Goal: Find specific page/section: Find specific page/section

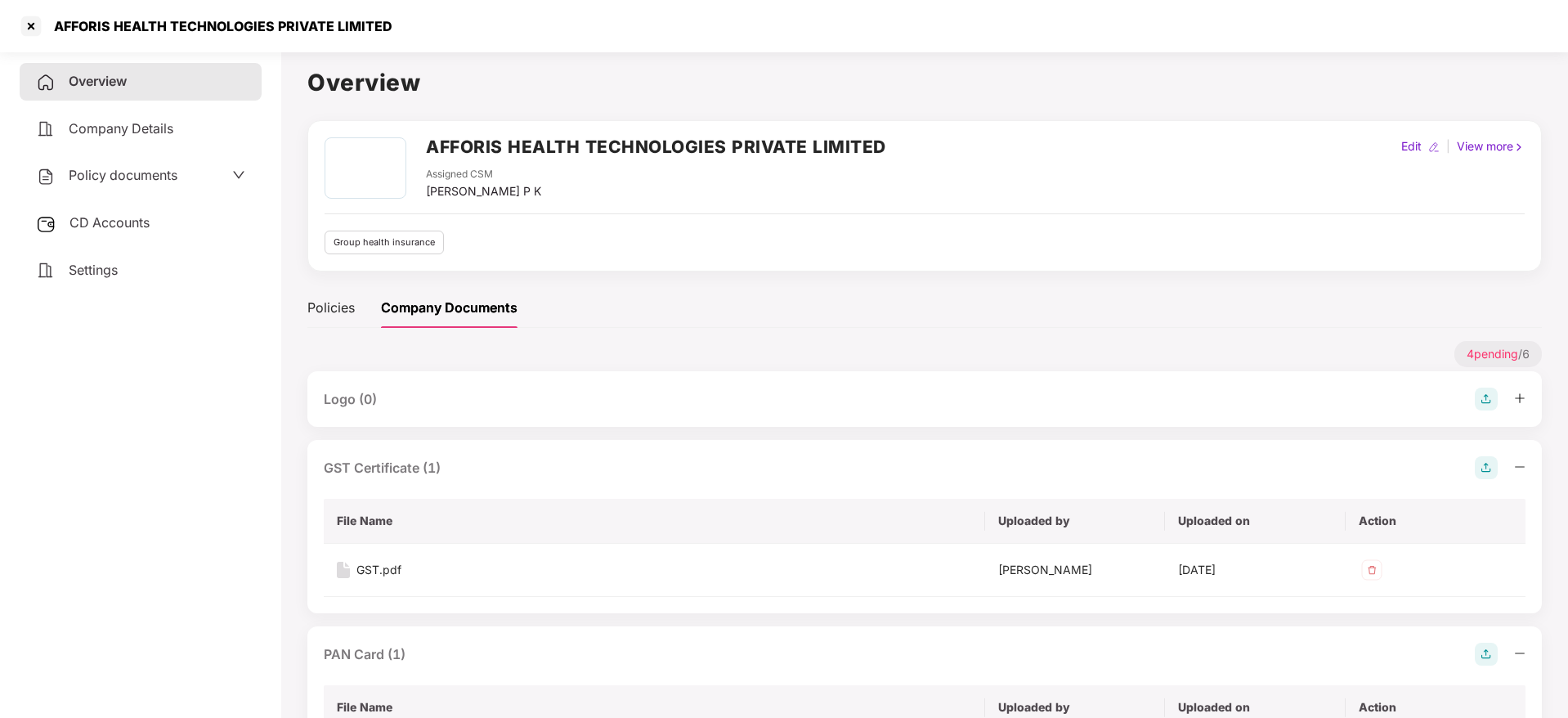
scroll to position [315, 0]
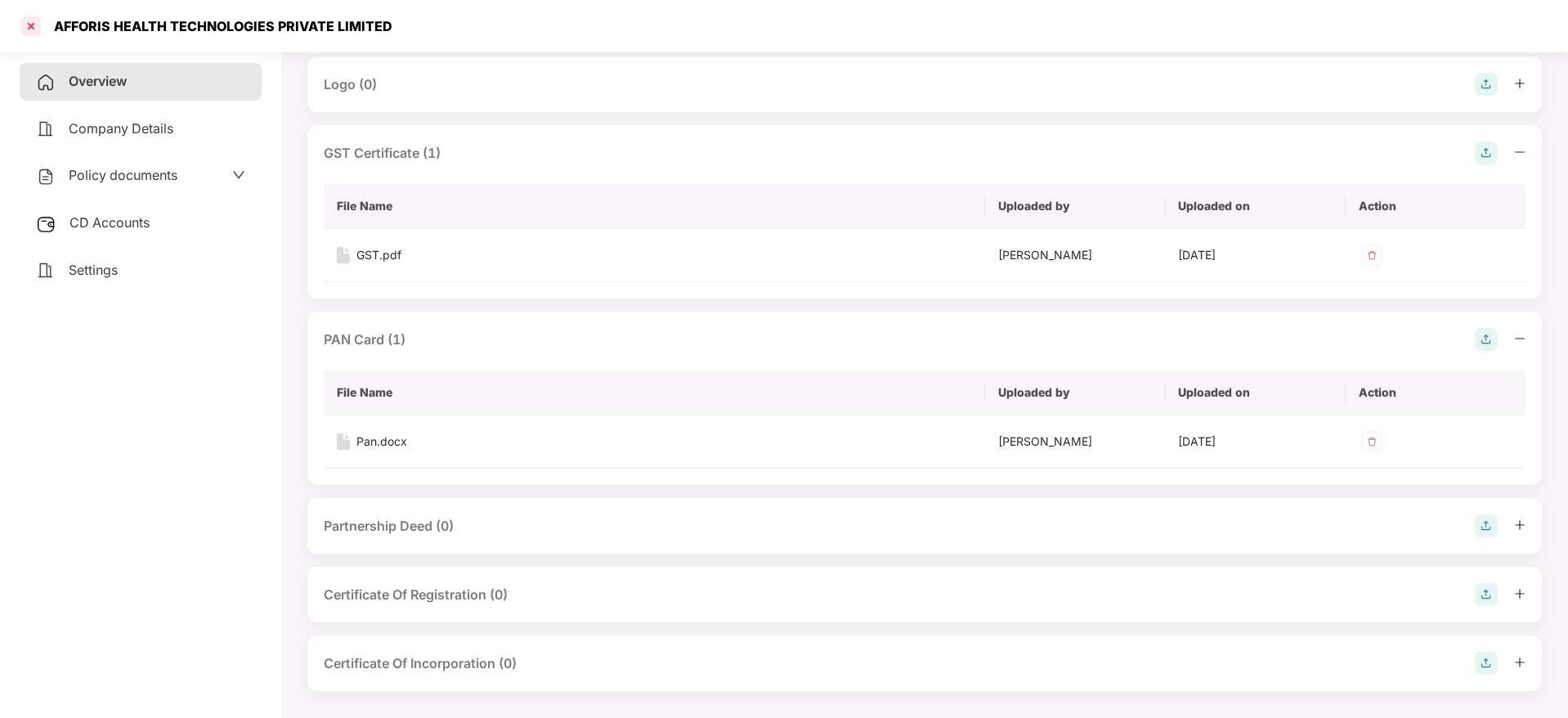
click at [36, 36] on div at bounding box center [30, 26] width 27 height 27
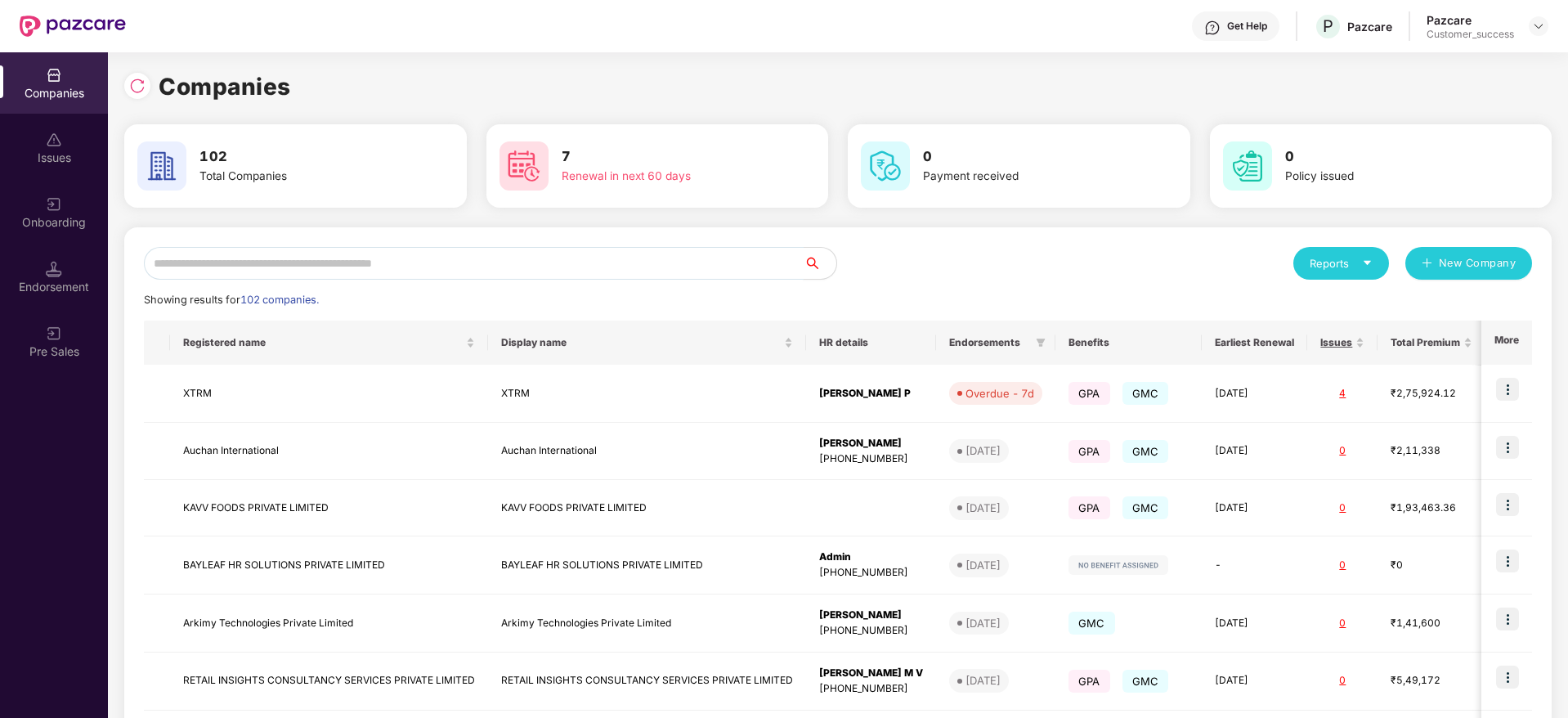
click at [277, 269] on input "text" at bounding box center [473, 263] width 660 height 32
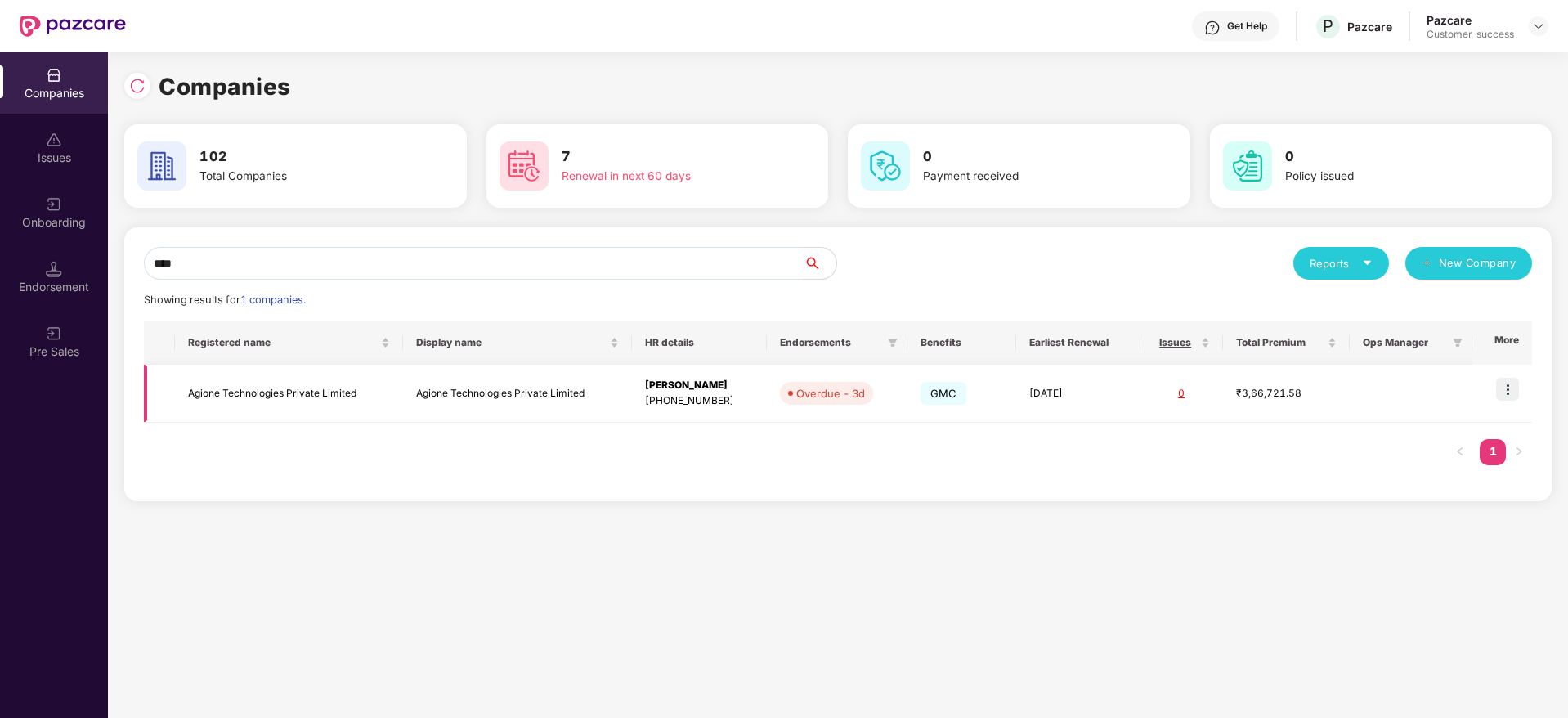
type input "****"
click at [391, 394] on td "Agione Technologies Private Limited" at bounding box center [289, 393] width 229 height 58
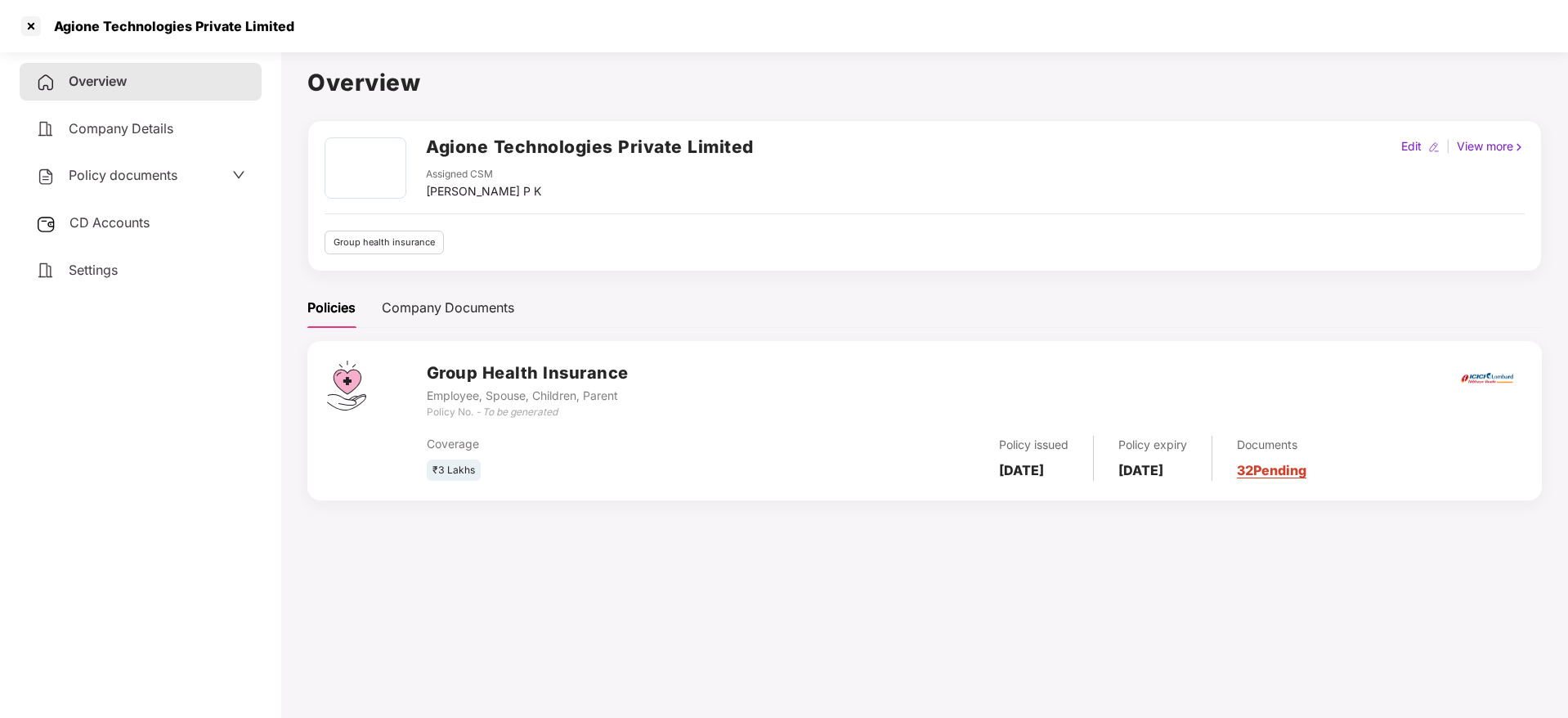
click at [177, 176] on span "Policy documents" at bounding box center [123, 175] width 109 height 17
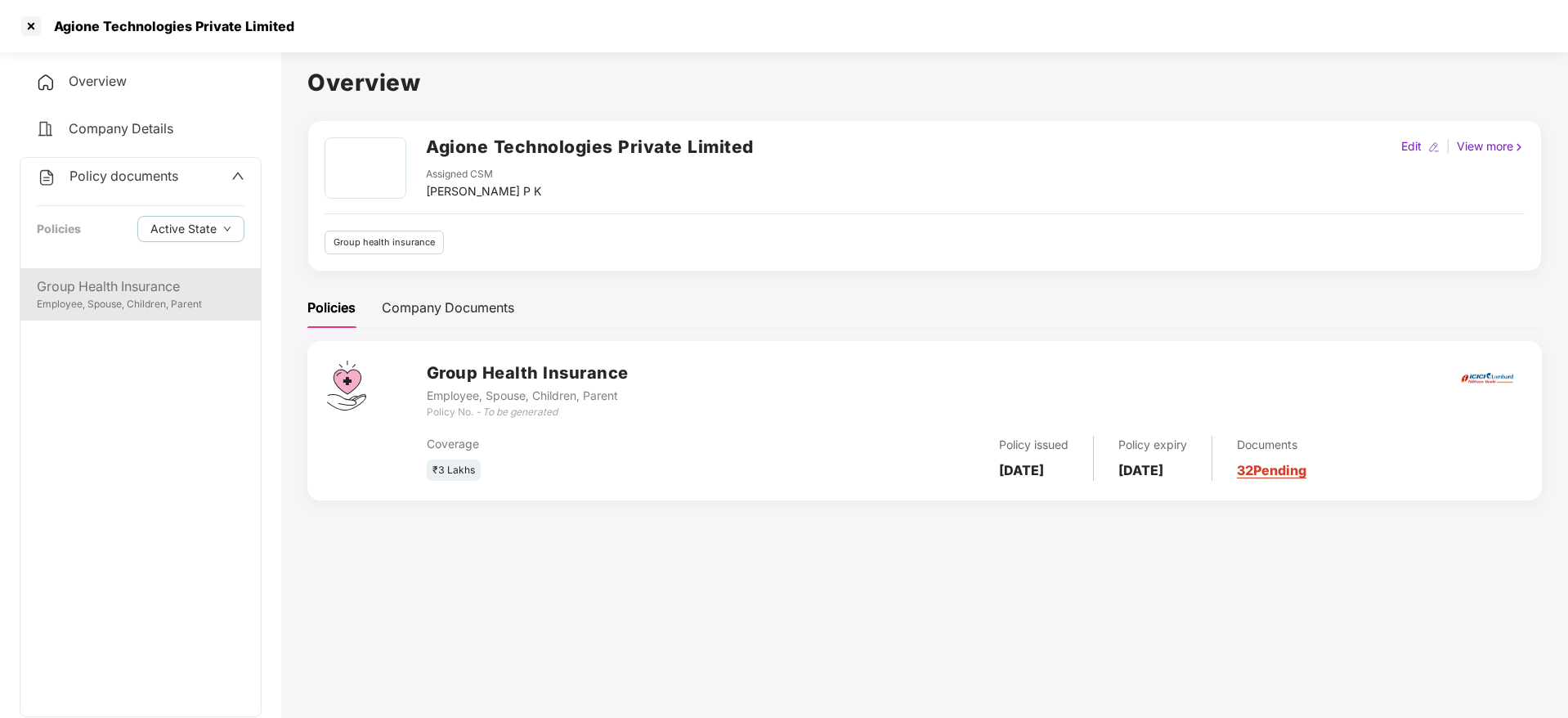
click at [162, 297] on div "Employee, Spouse, Children, Parent" at bounding box center [140, 305] width 208 height 16
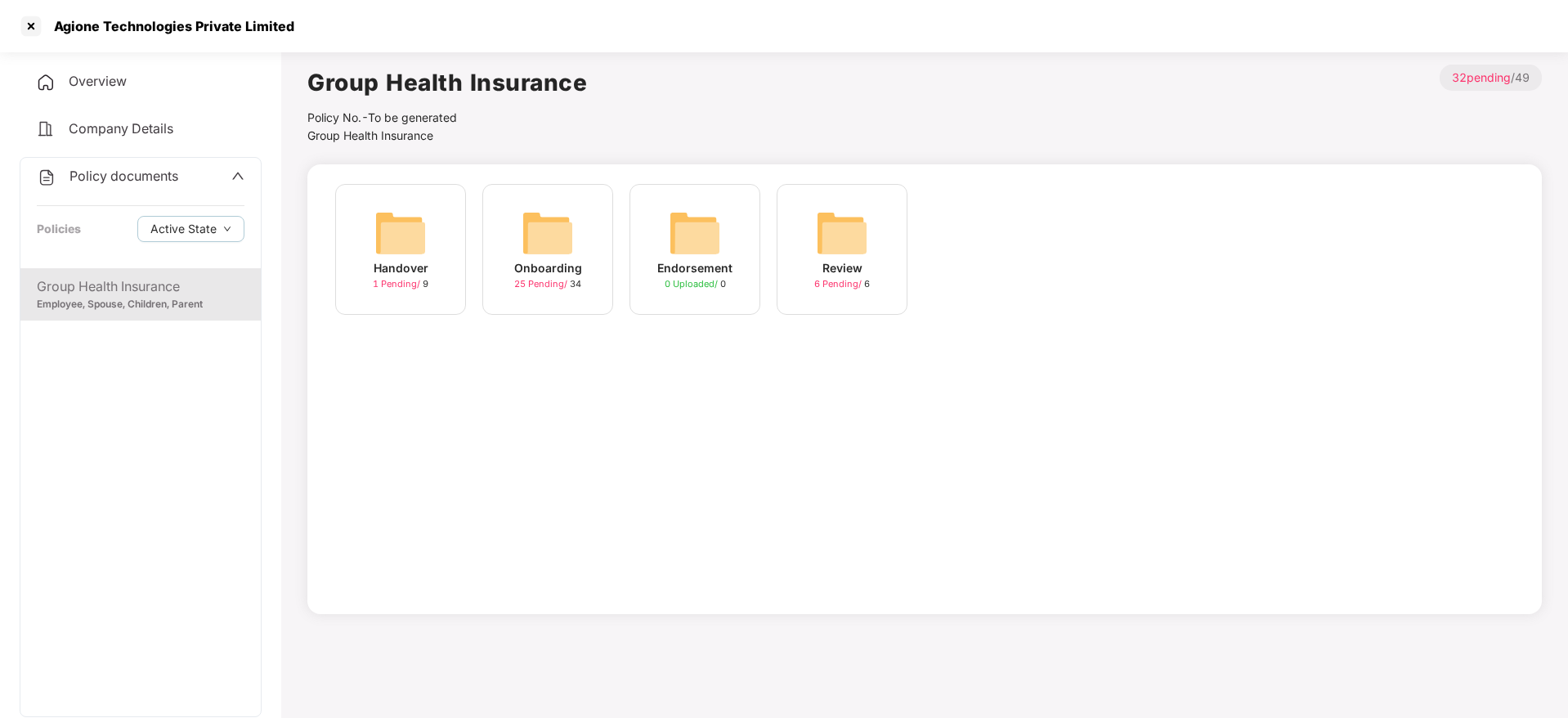
click at [522, 246] on img at bounding box center [547, 232] width 52 height 52
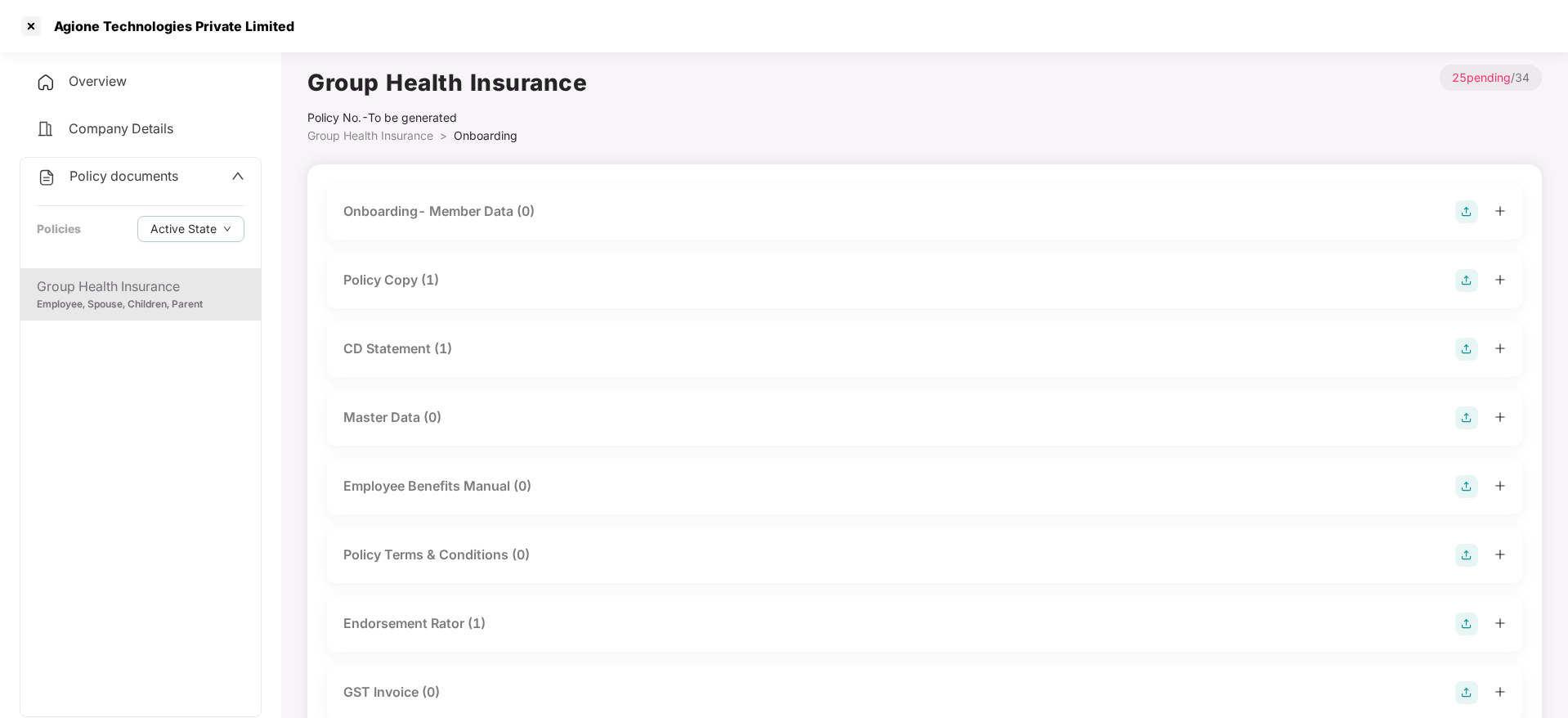
click at [452, 284] on div "Policy Copy (1)" at bounding box center [925, 279] width 1163 height 23
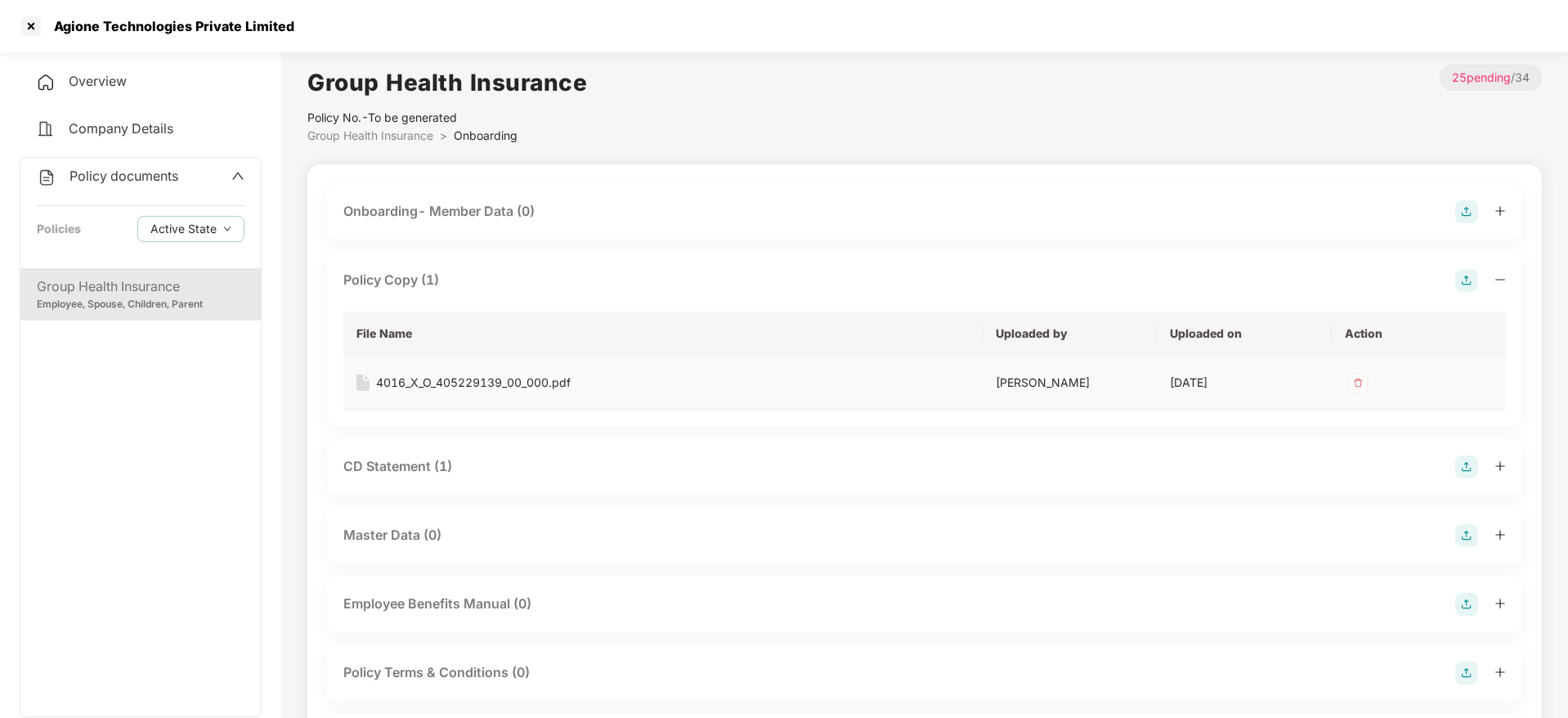
click at [466, 390] on div "4016_X_O_405229139_00_000.pdf" at bounding box center [473, 383] width 195 height 18
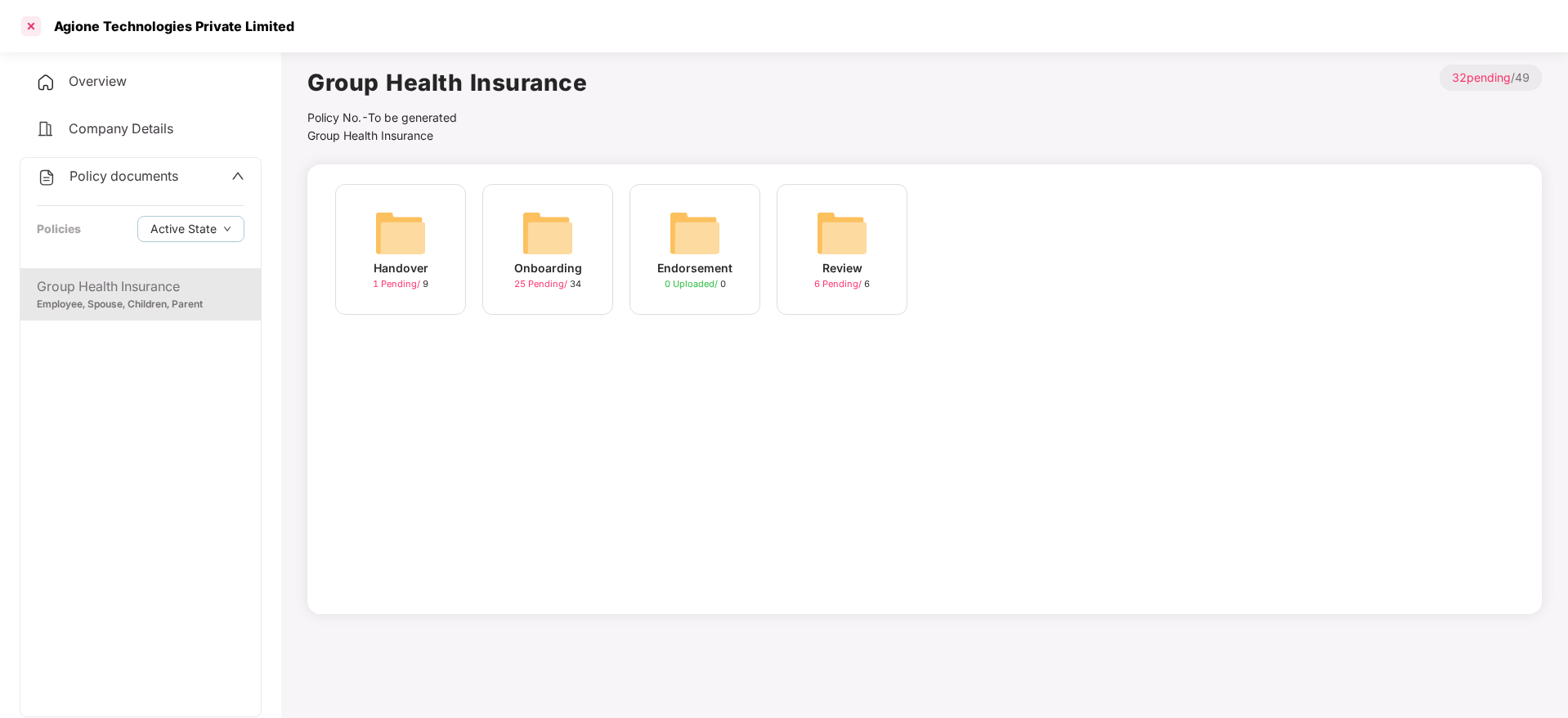
click at [33, 33] on div at bounding box center [30, 26] width 27 height 27
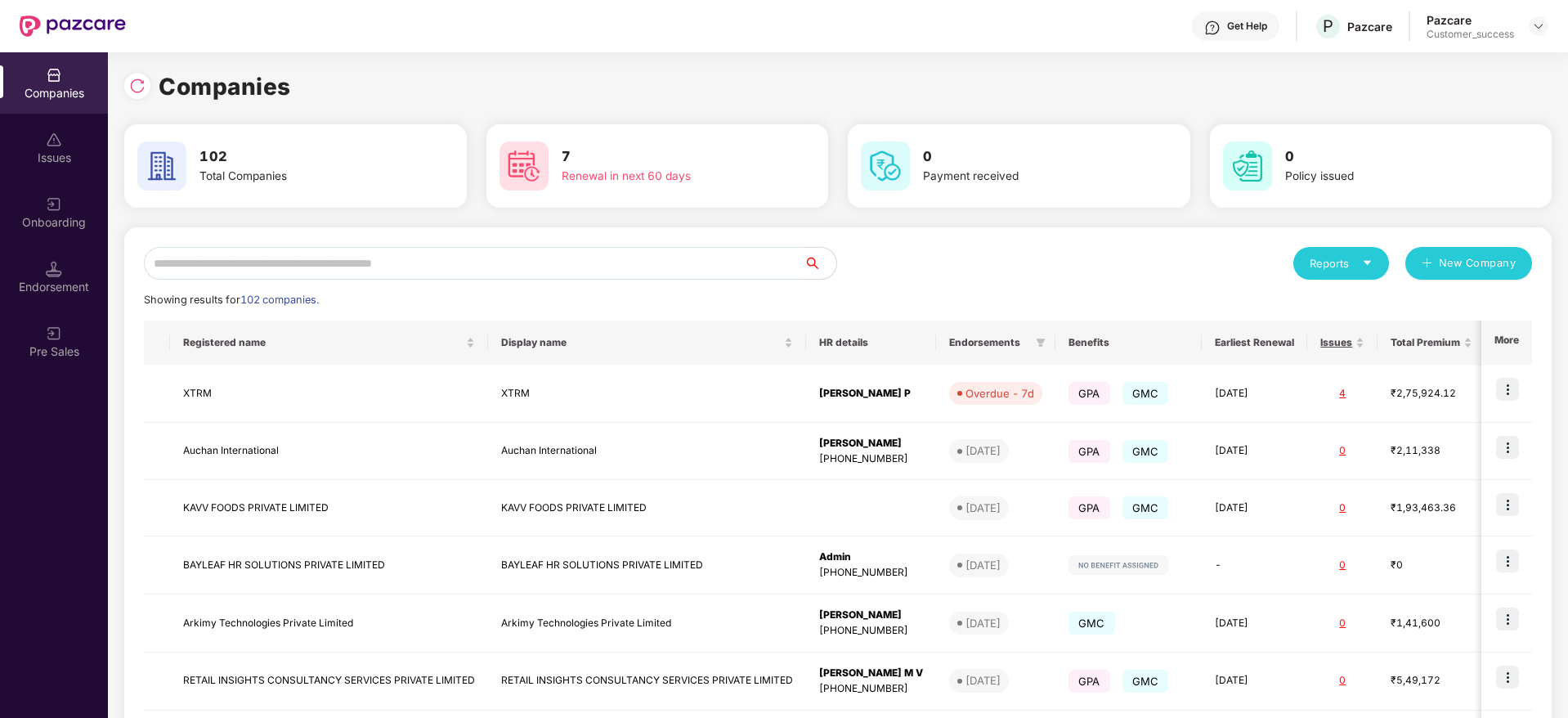
click at [323, 259] on input "text" at bounding box center [473, 263] width 660 height 32
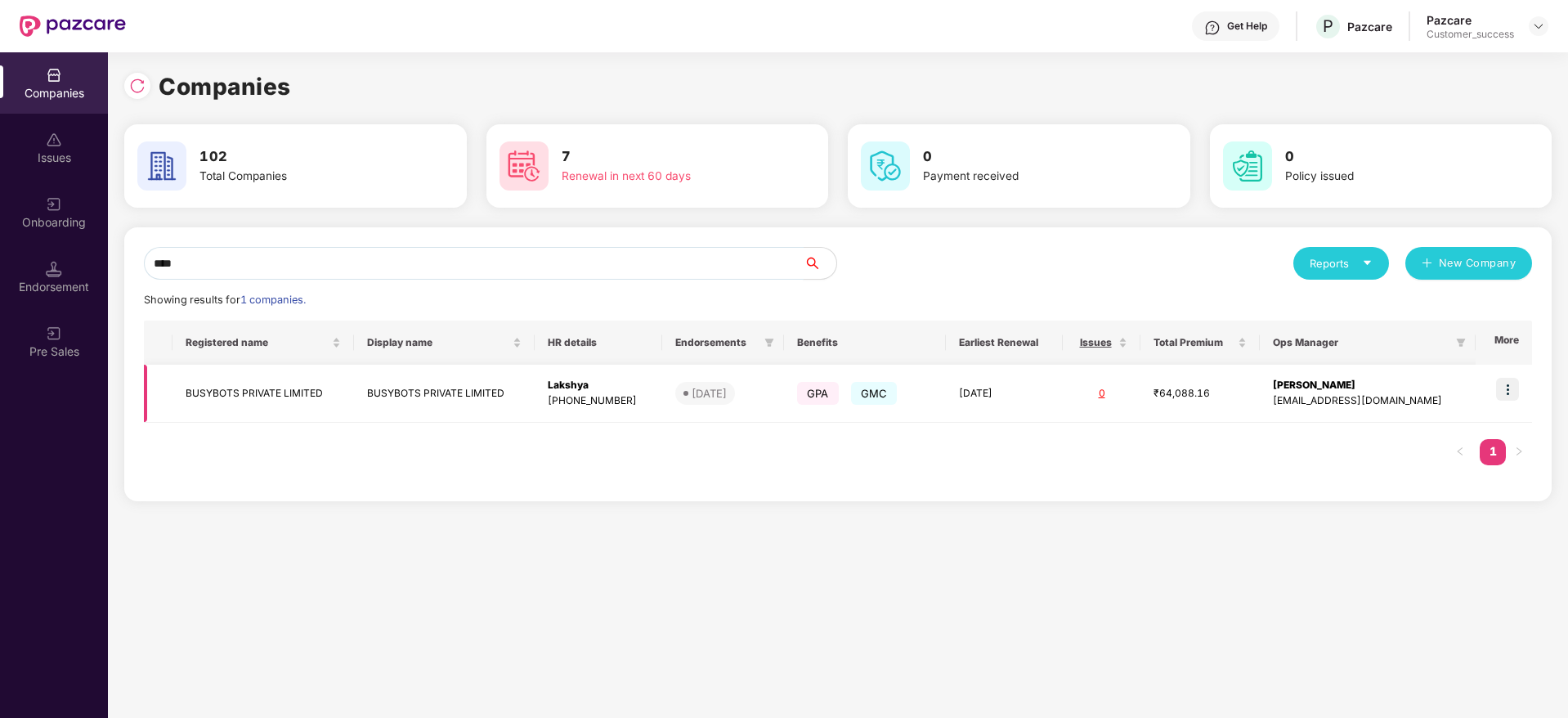
type input "****"
click at [1516, 383] on img at bounding box center [1507, 389] width 23 height 23
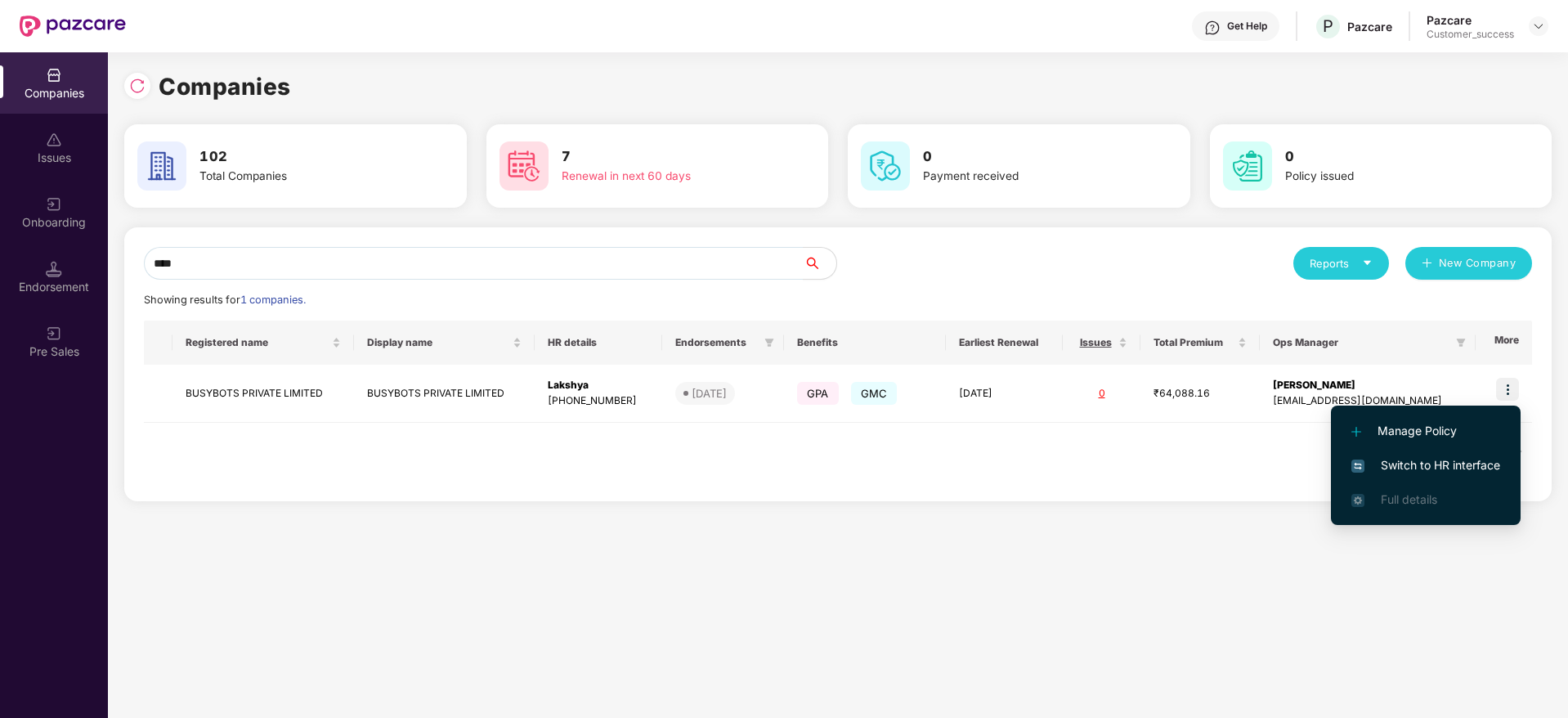
click at [1423, 473] on span "Switch to HR interface" at bounding box center [1424, 465] width 149 height 18
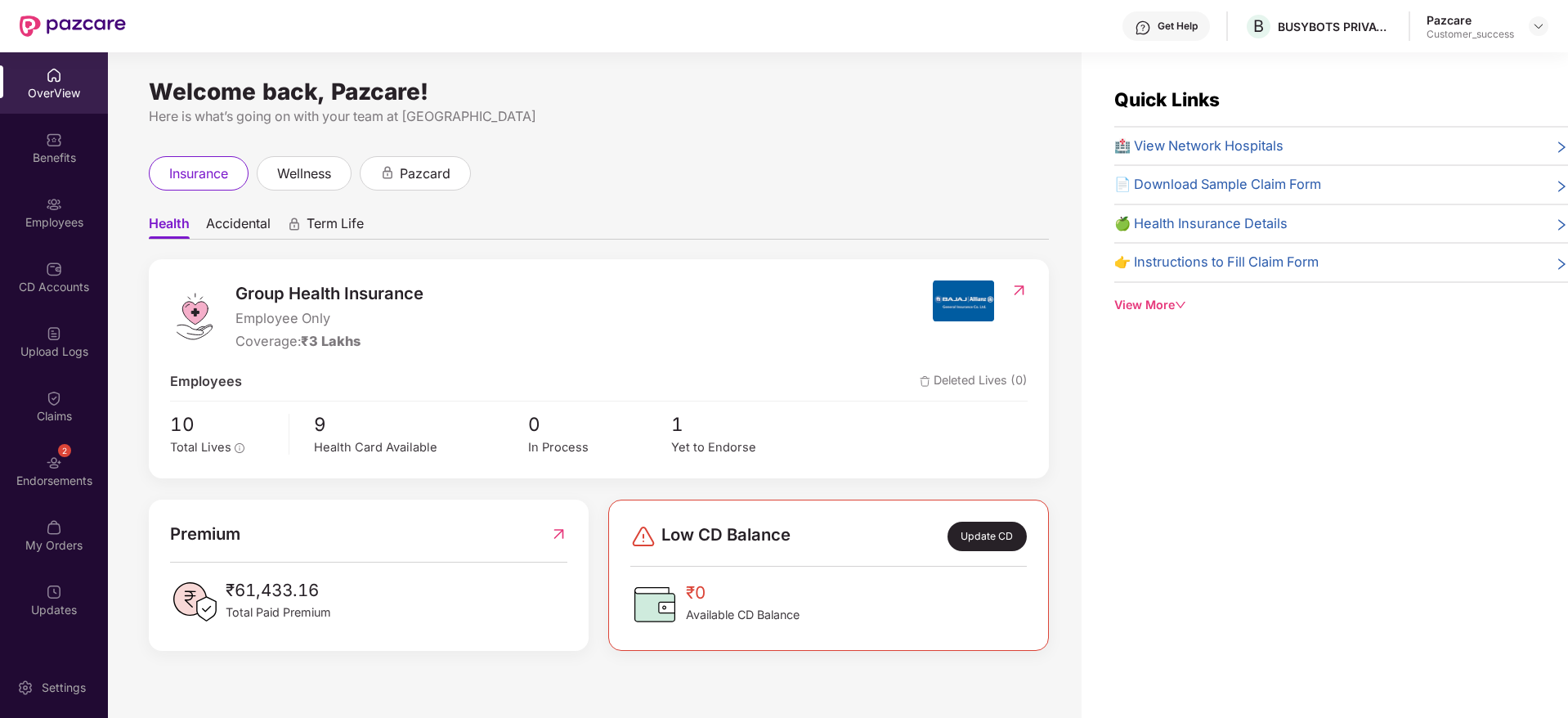
click at [50, 477] on div "Endorsements" at bounding box center [54, 480] width 108 height 17
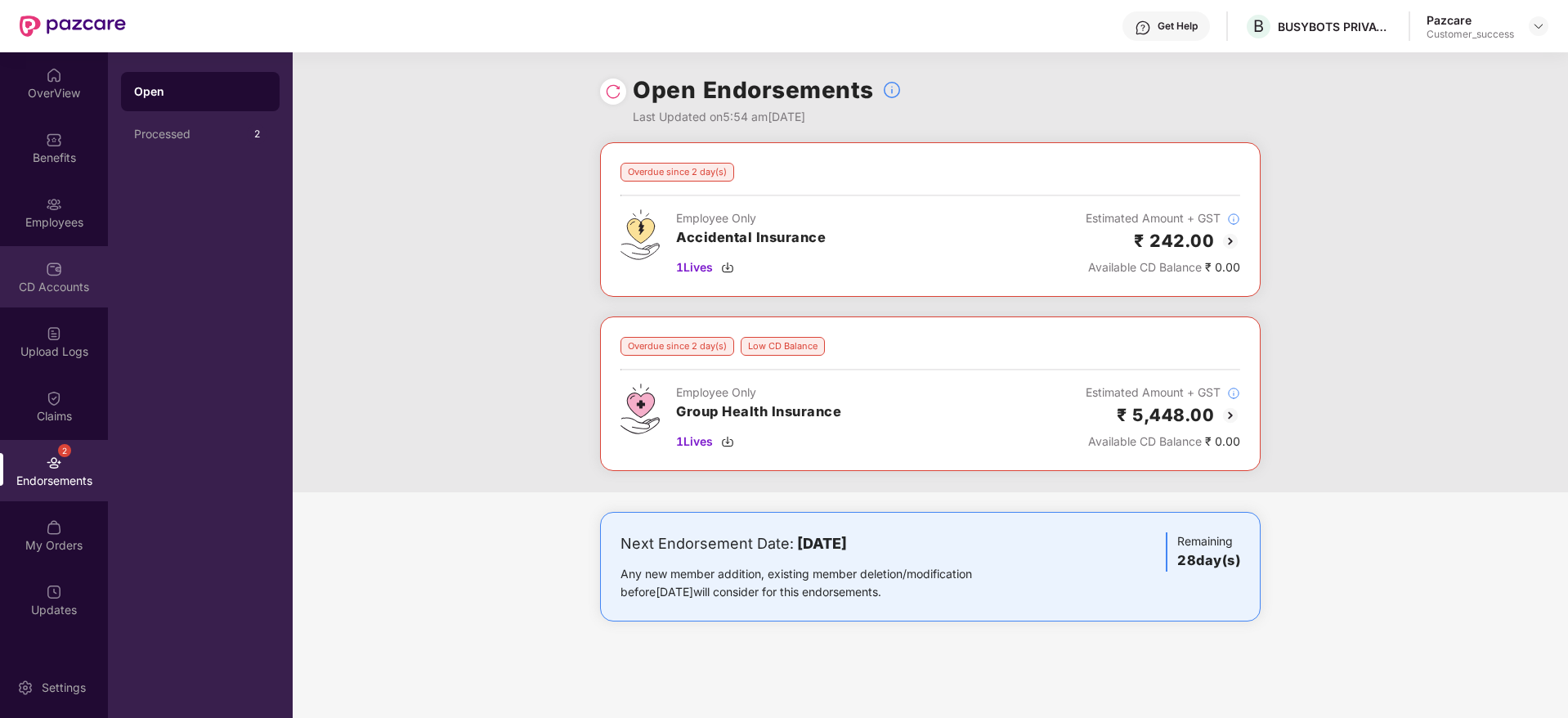
click at [48, 287] on div "CD Accounts" at bounding box center [54, 286] width 108 height 17
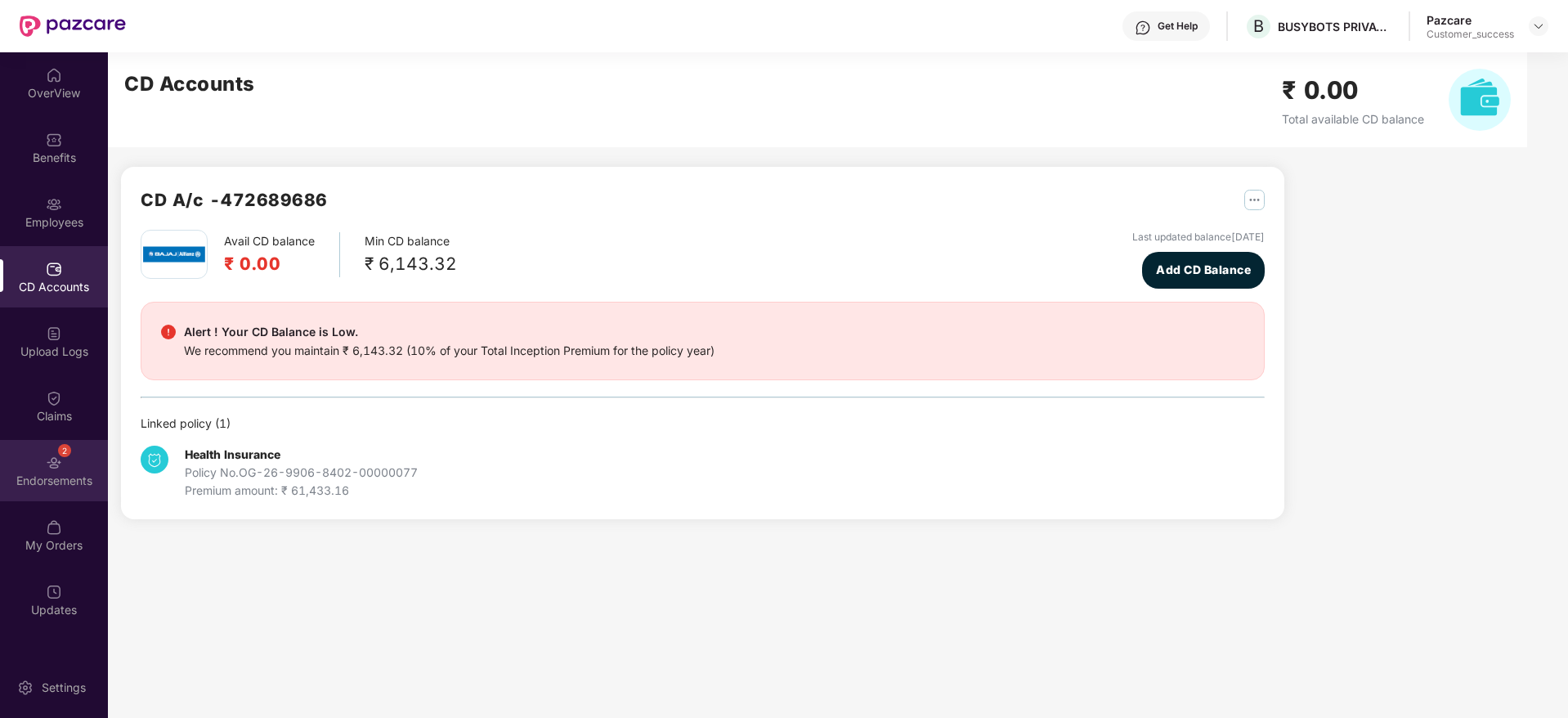
click at [39, 470] on div "2 Endorsements" at bounding box center [54, 470] width 108 height 61
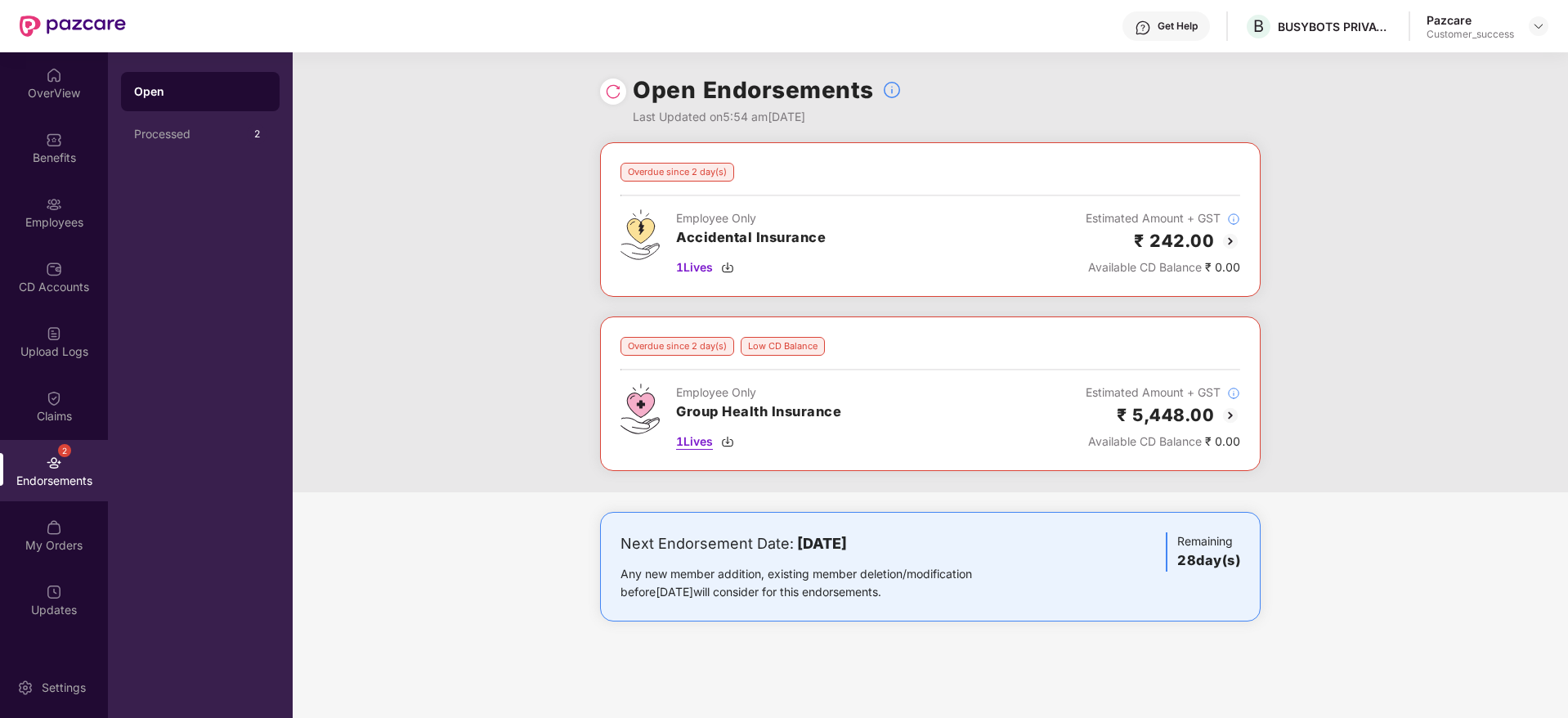
click at [729, 443] on img at bounding box center [727, 441] width 13 height 13
click at [732, 273] on img at bounding box center [727, 267] width 13 height 13
click at [51, 167] on div "Benefits" at bounding box center [54, 148] width 108 height 61
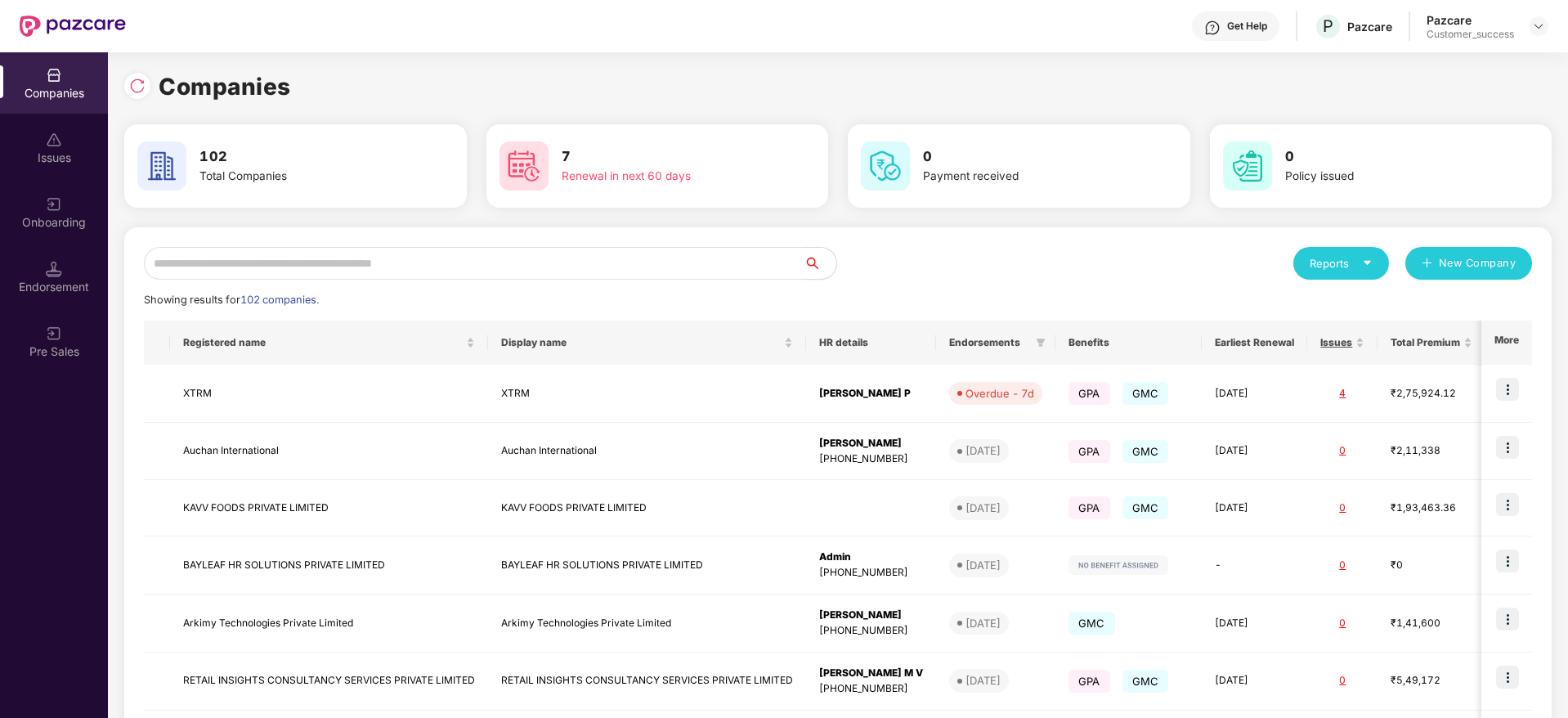
click at [234, 258] on input "text" at bounding box center [473, 263] width 660 height 32
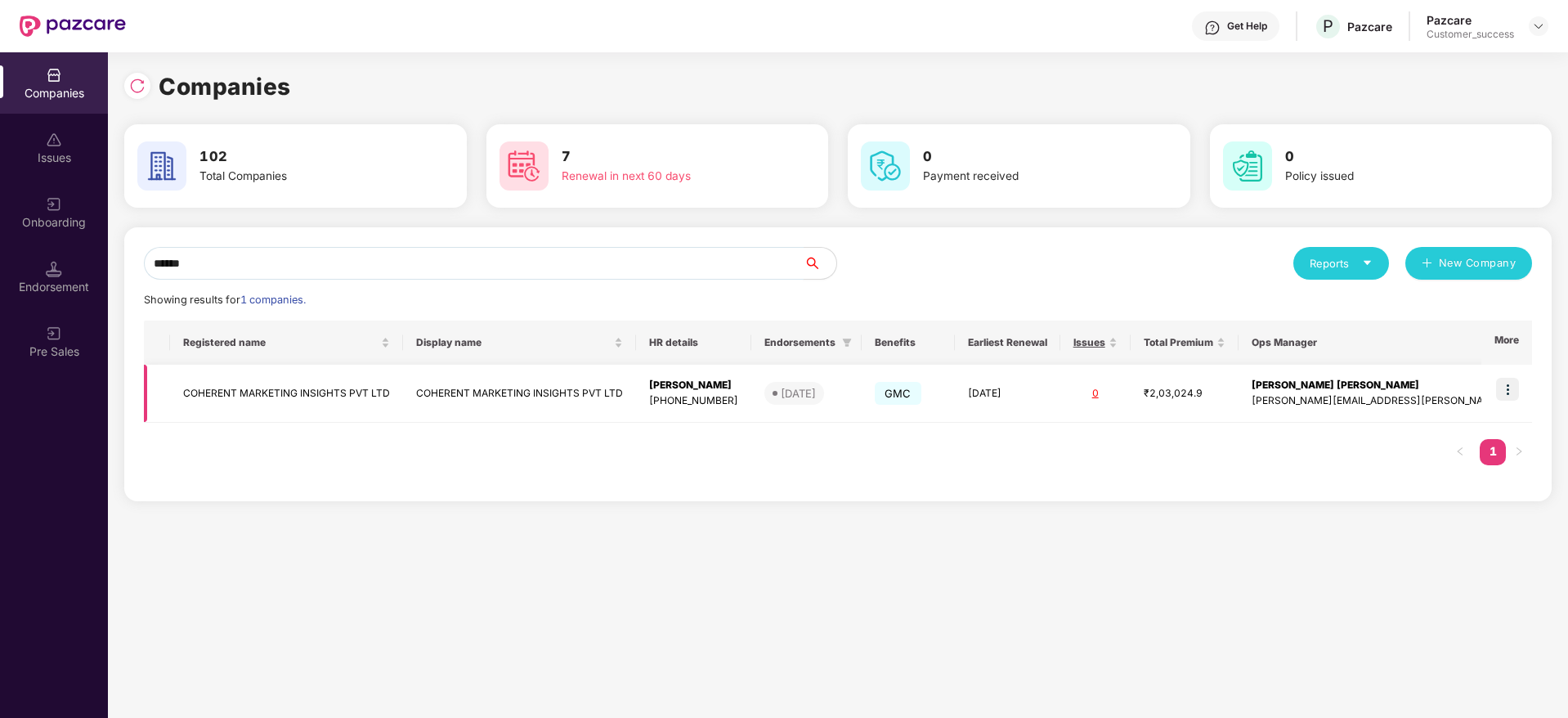
type input "******"
click at [1516, 387] on img at bounding box center [1507, 389] width 23 height 23
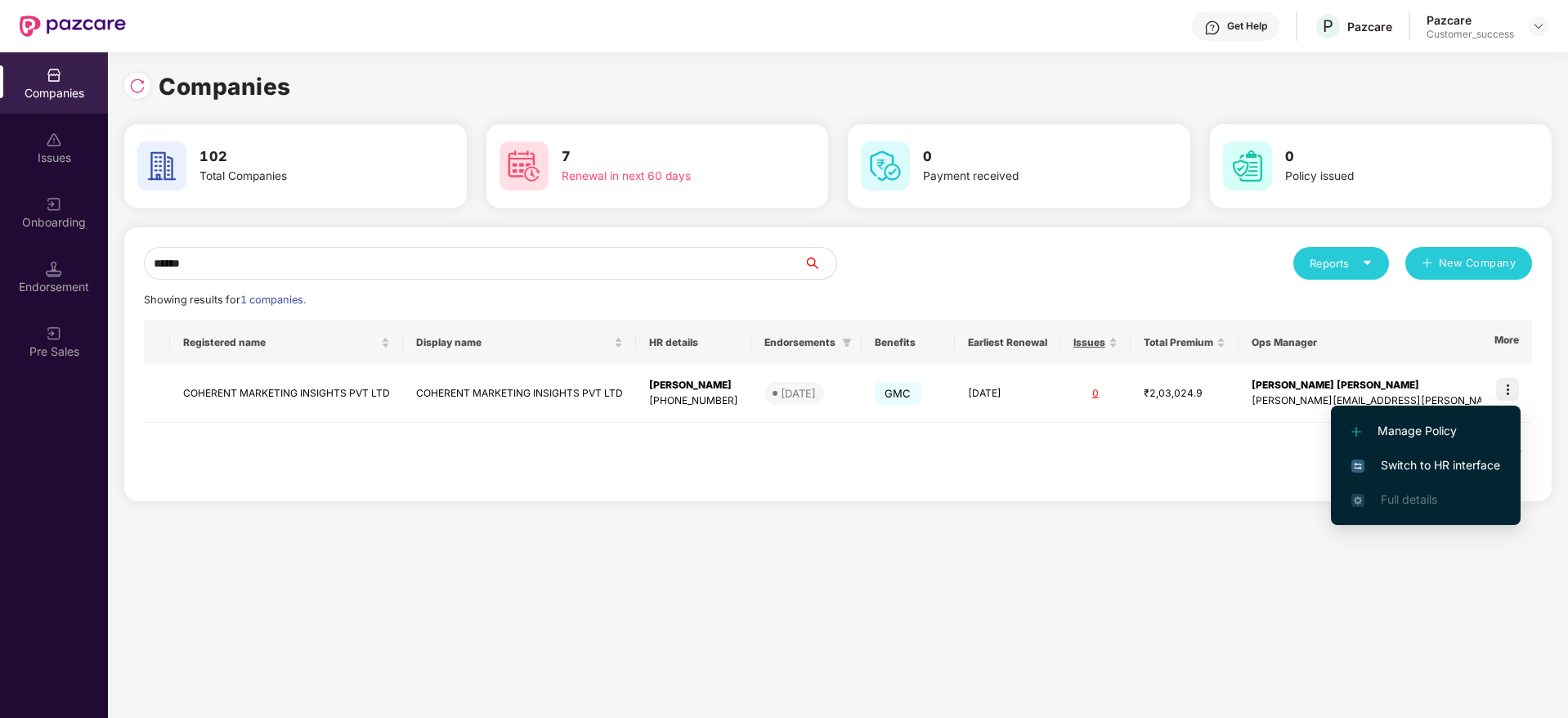
click at [1482, 456] on span "Switch to HR interface" at bounding box center [1424, 465] width 149 height 18
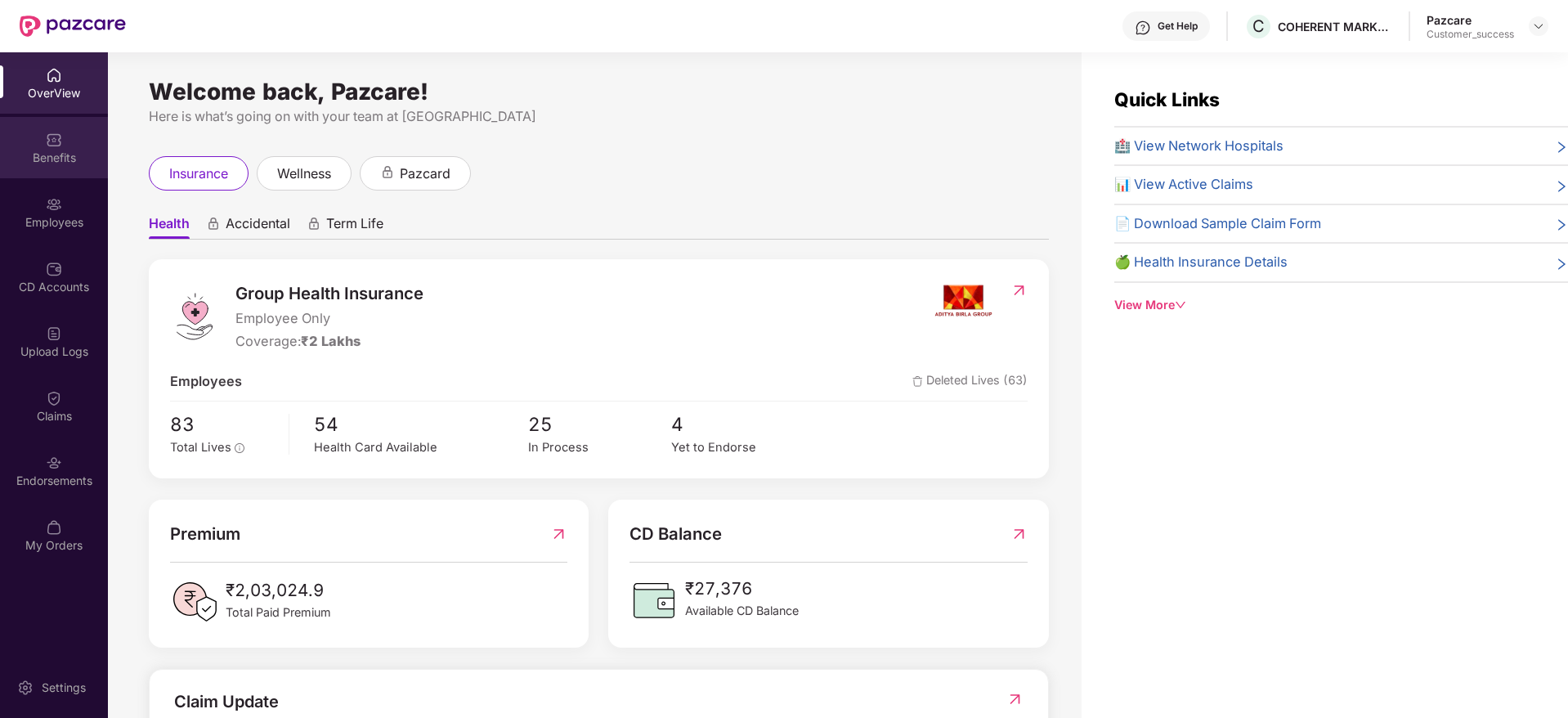
click at [65, 132] on div "Benefits" at bounding box center [54, 148] width 108 height 61
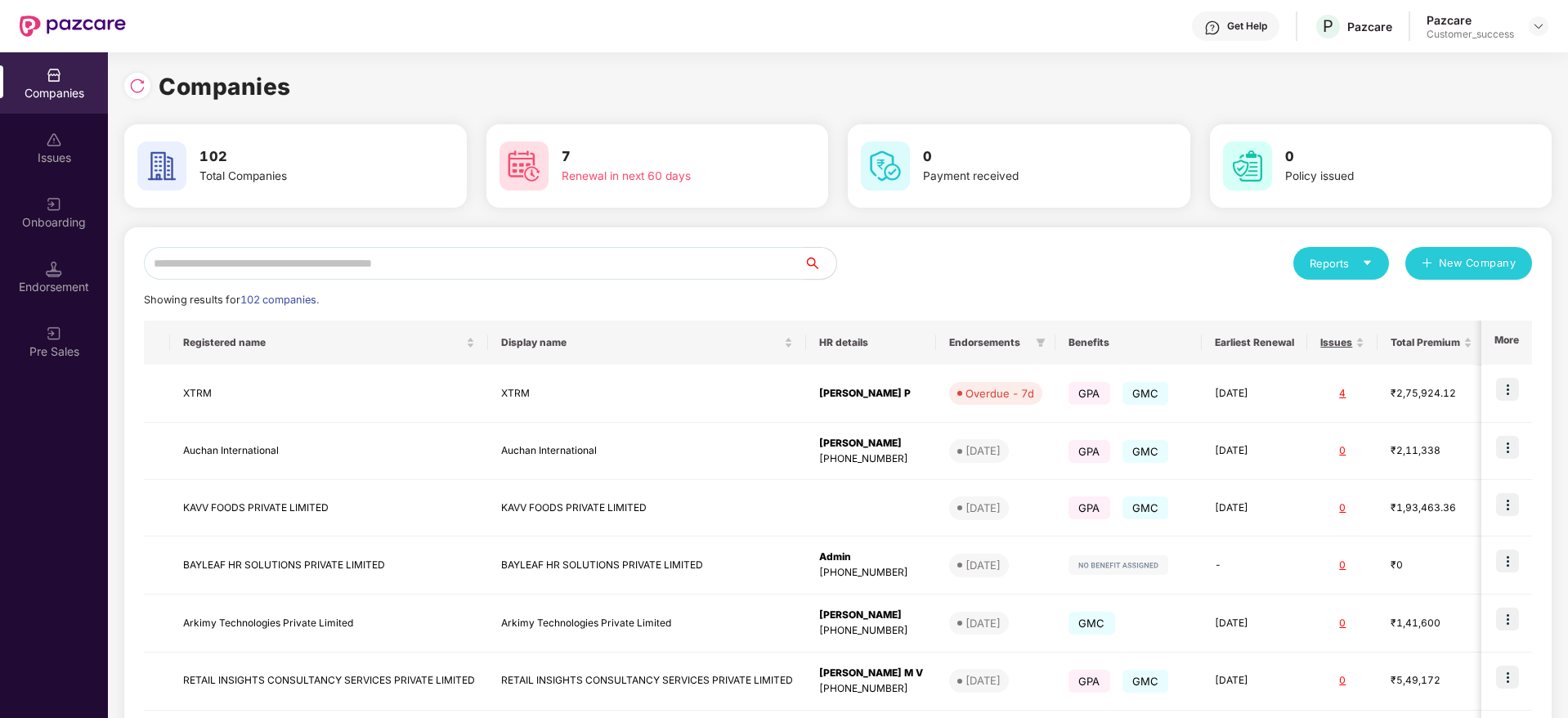
click at [372, 264] on input "text" at bounding box center [473, 263] width 660 height 32
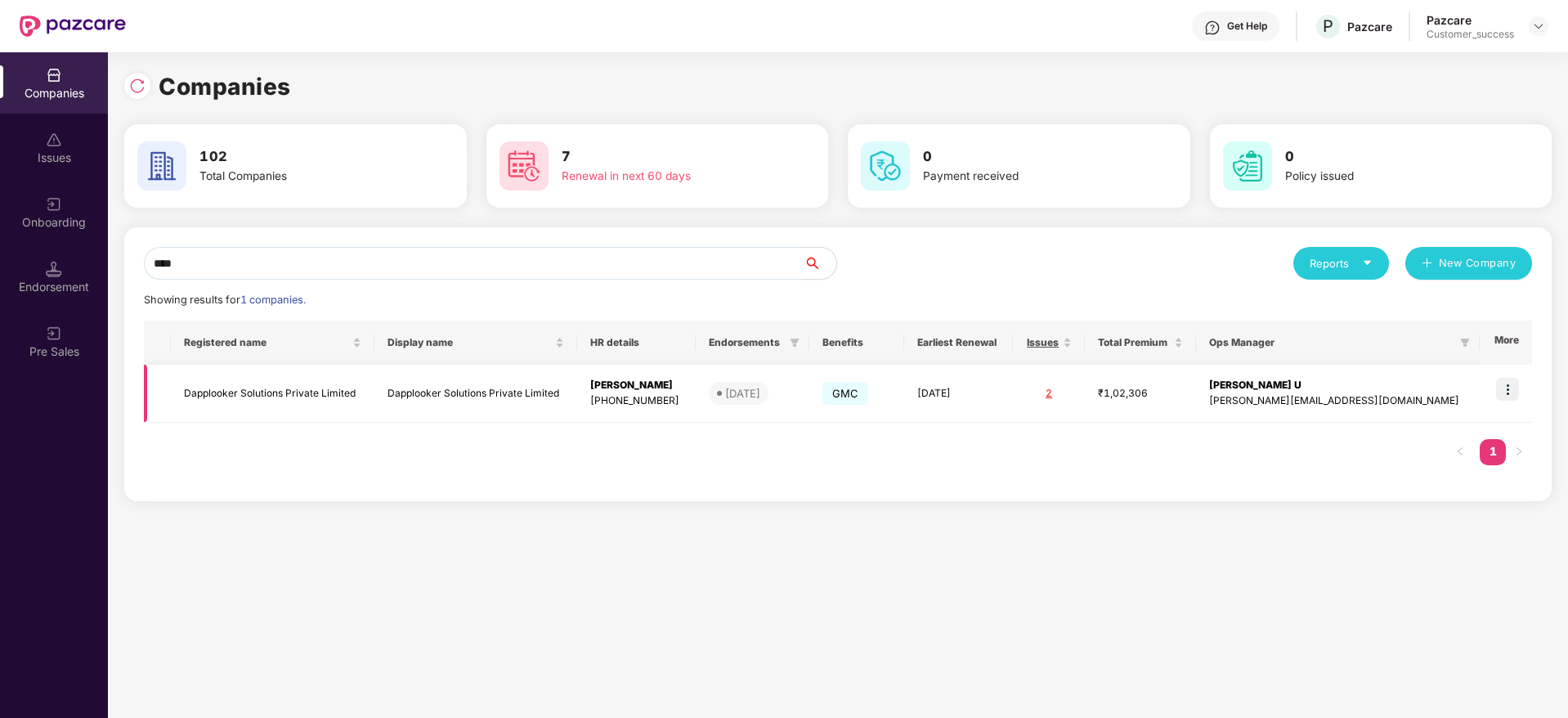
type input "****"
click at [1501, 390] on img at bounding box center [1507, 389] width 23 height 23
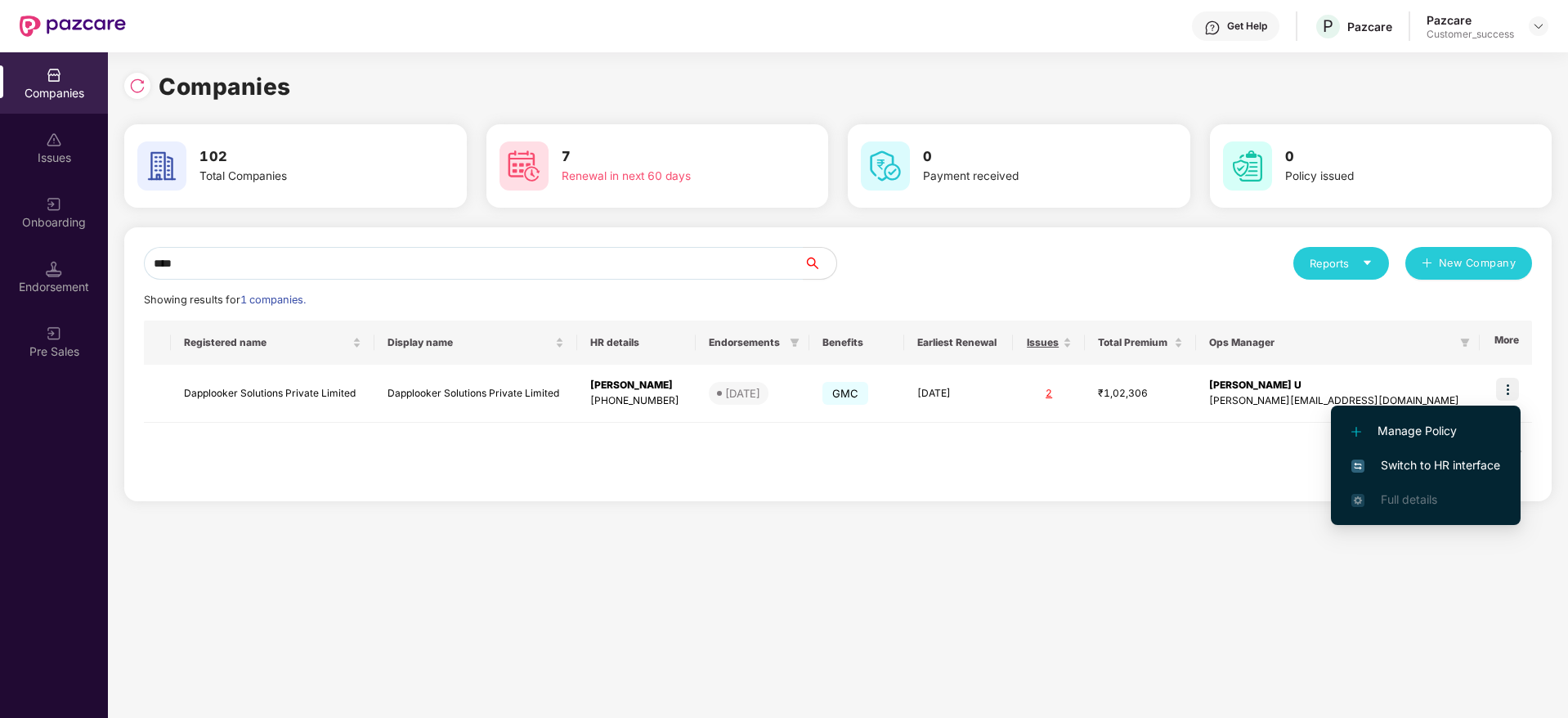
click at [1382, 458] on span "Switch to HR interface" at bounding box center [1424, 465] width 149 height 18
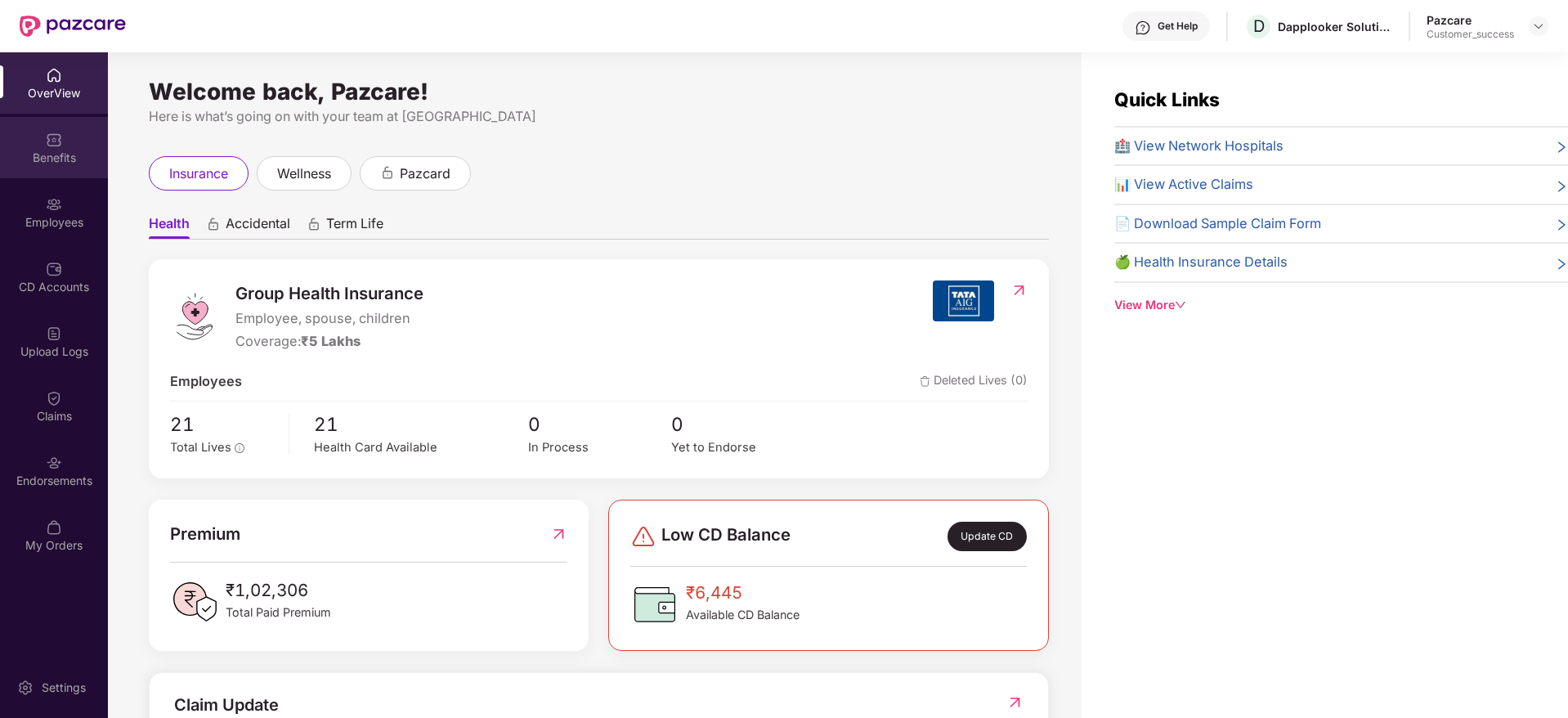
click at [51, 148] on img at bounding box center [54, 140] width 17 height 17
